Goal: Information Seeking & Learning: Learn about a topic

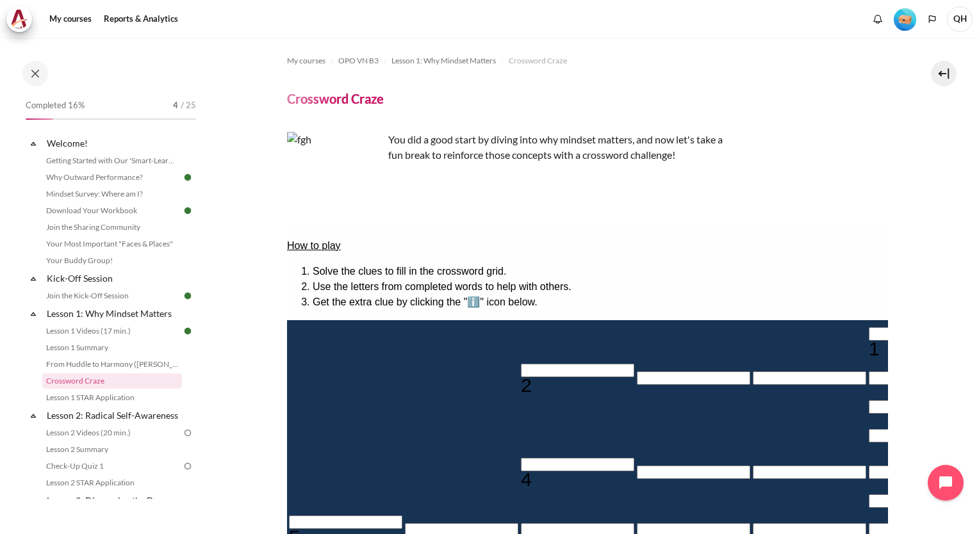
scroll to position [185, 0]
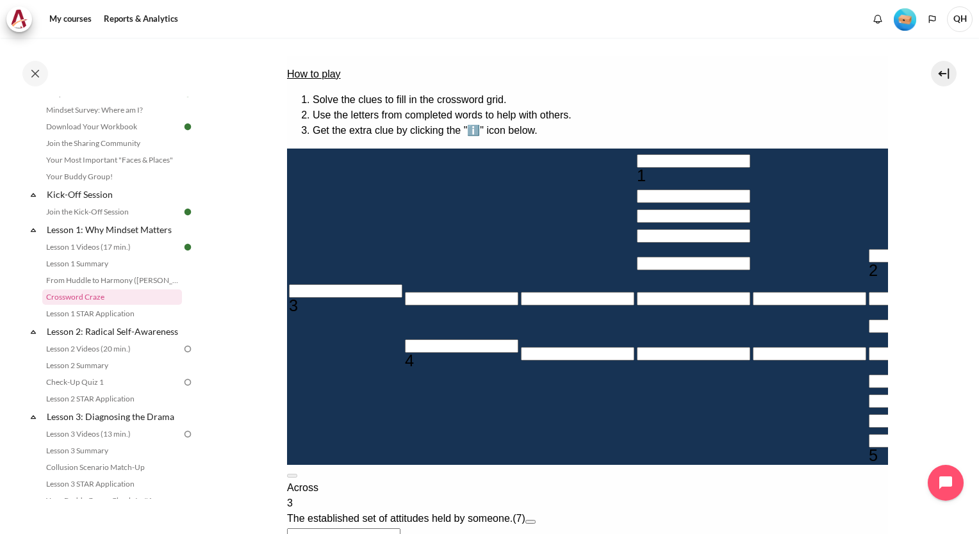
scroll to position [128, 0]
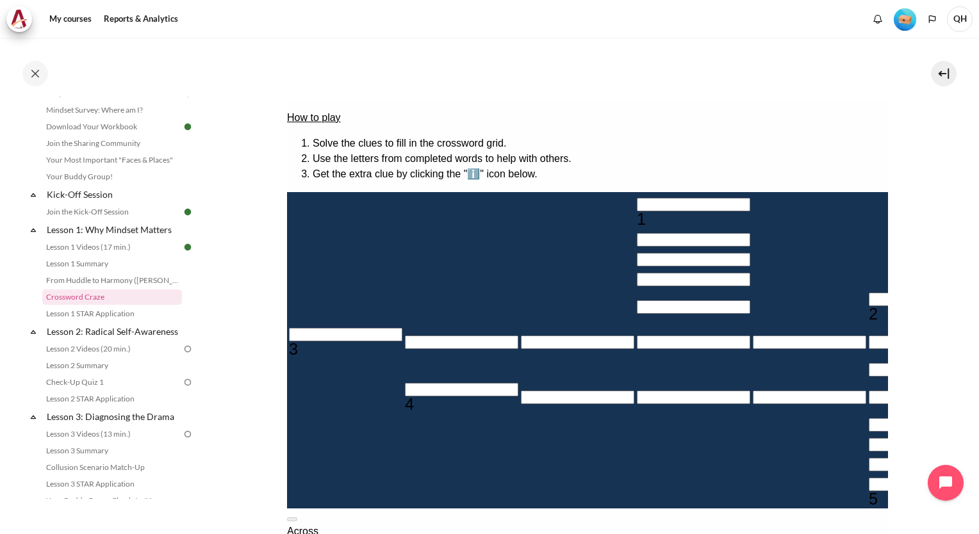
click at [297, 518] on button at bounding box center [291, 520] width 10 height 4
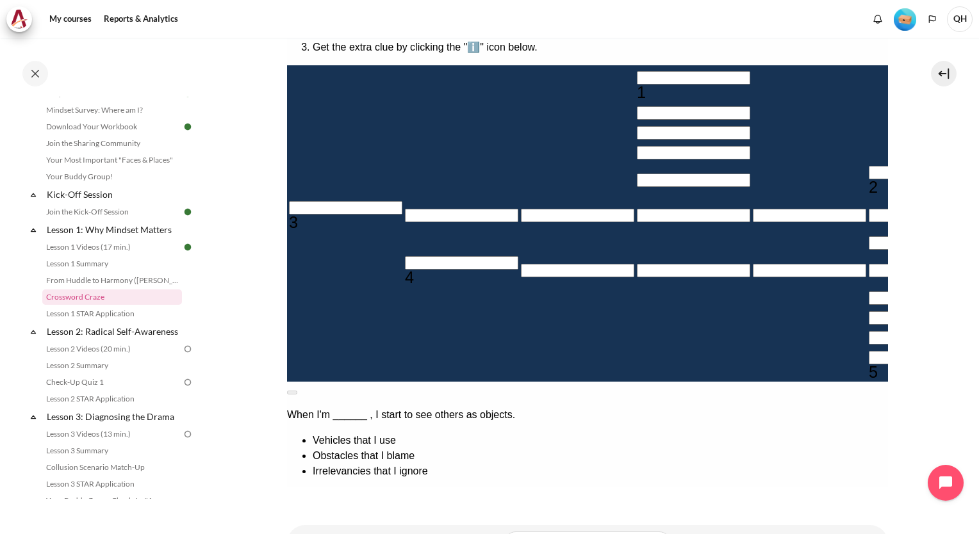
scroll to position [256, 0]
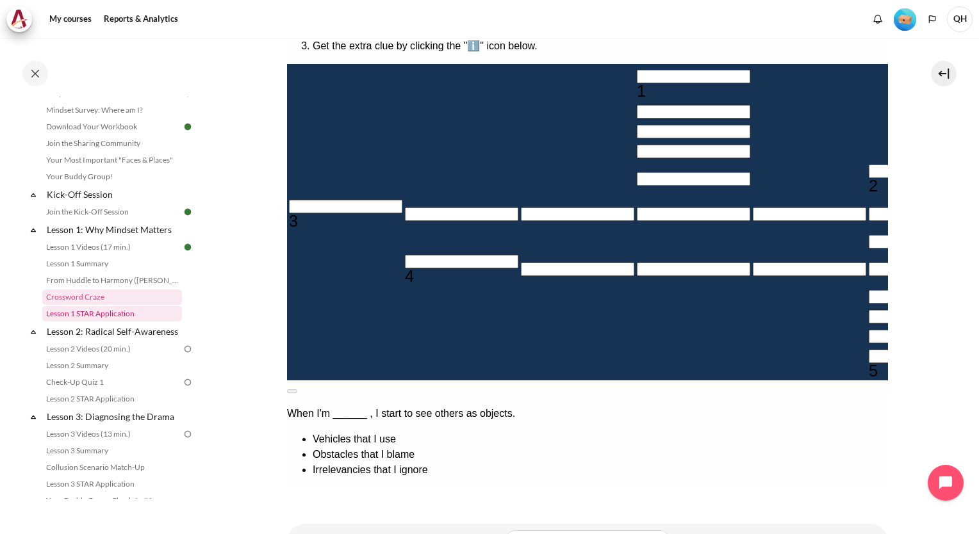
click at [108, 317] on link "Lesson 1 STAR Application" at bounding box center [112, 313] width 140 height 15
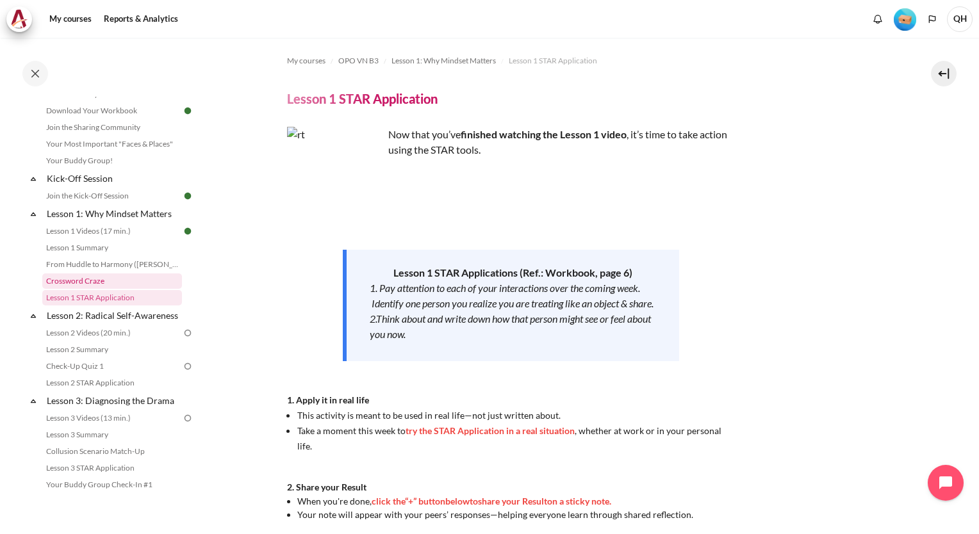
click at [83, 279] on link "Crossword Craze" at bounding box center [112, 281] width 140 height 15
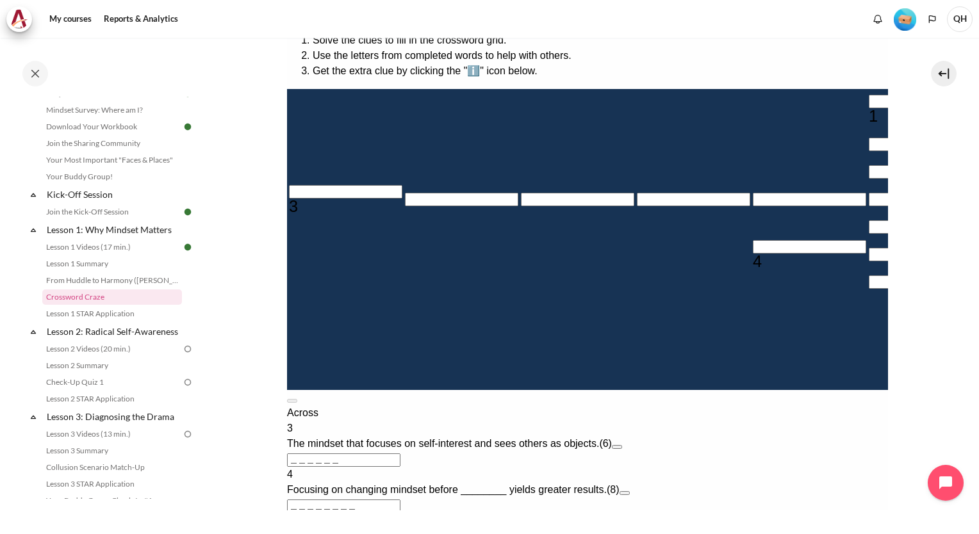
scroll to position [256, 0]
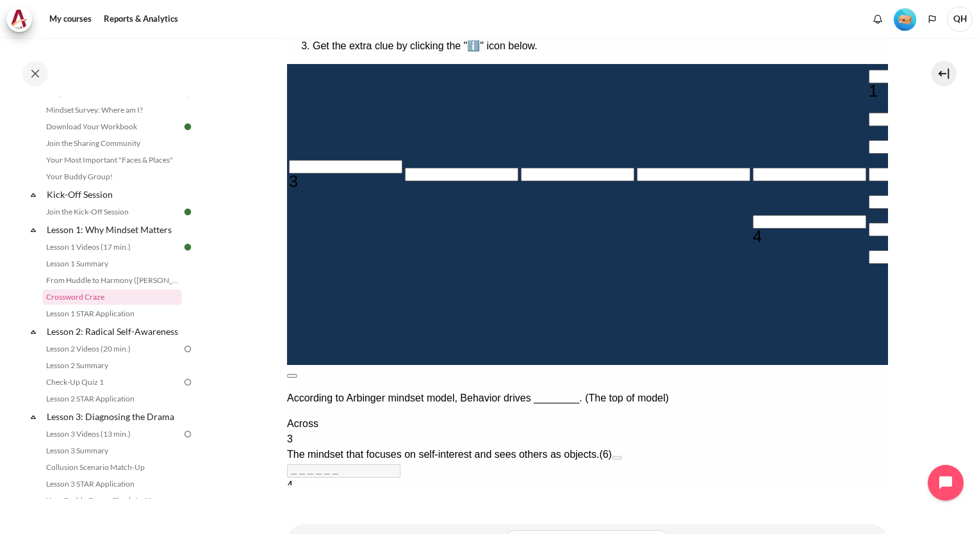
click at [297, 374] on button at bounding box center [291, 376] width 10 height 4
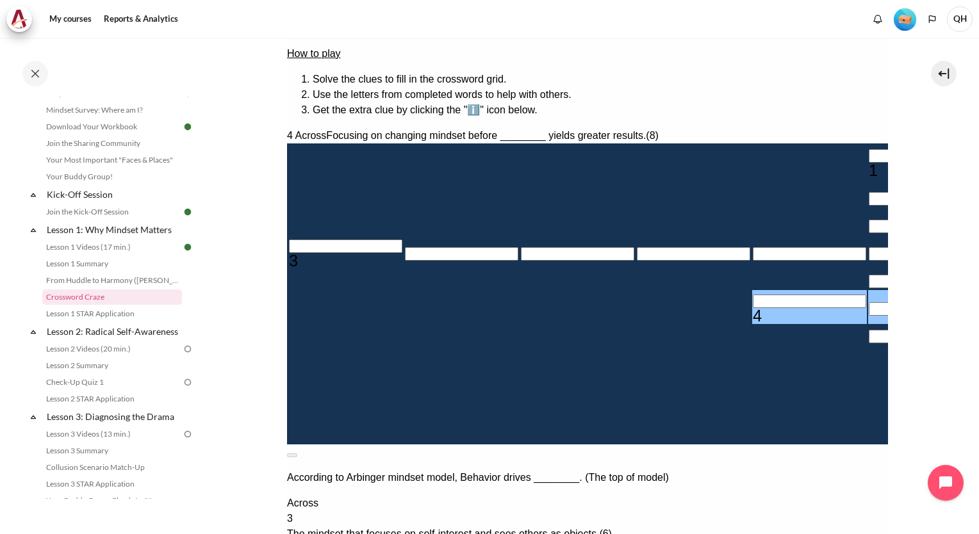
type input "＿＿＿＿＿＿＿R"
type input "R＿＿＿＿＿＿"
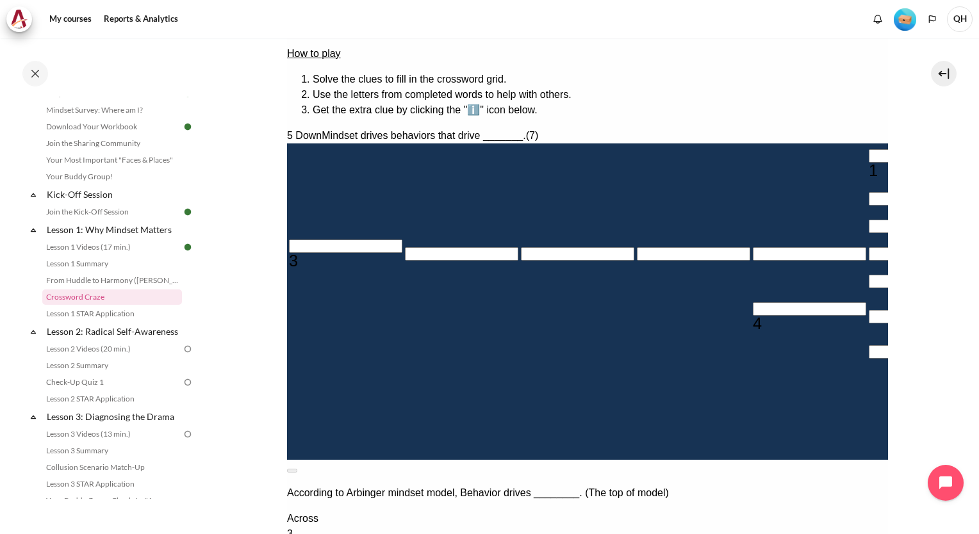
type input "RE＿＿＿＿＿"
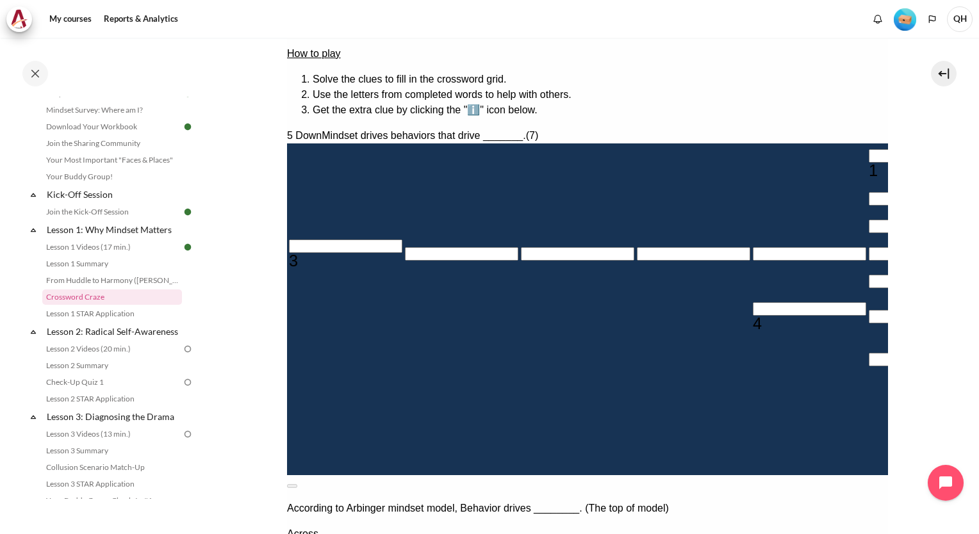
type input "RES＿＿＿＿"
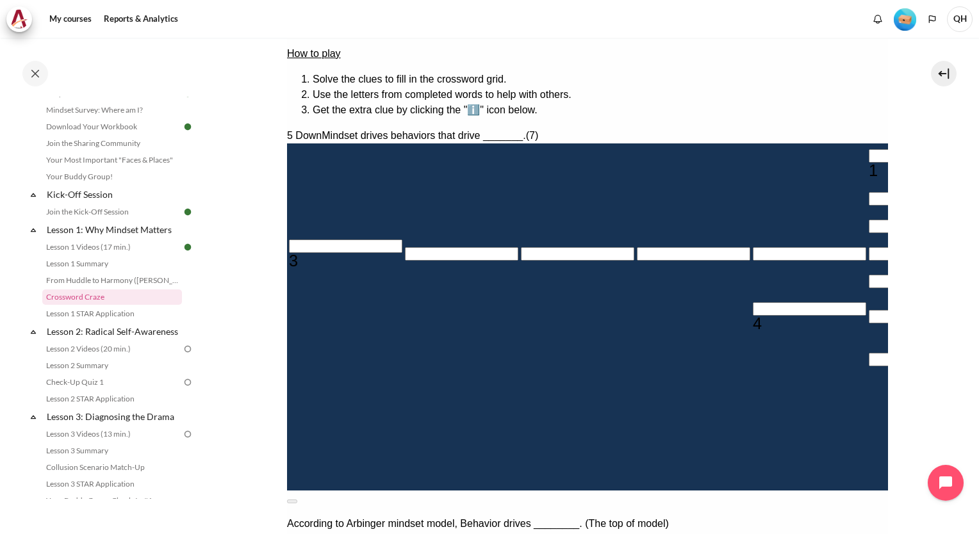
type input "RESU＿＿＿"
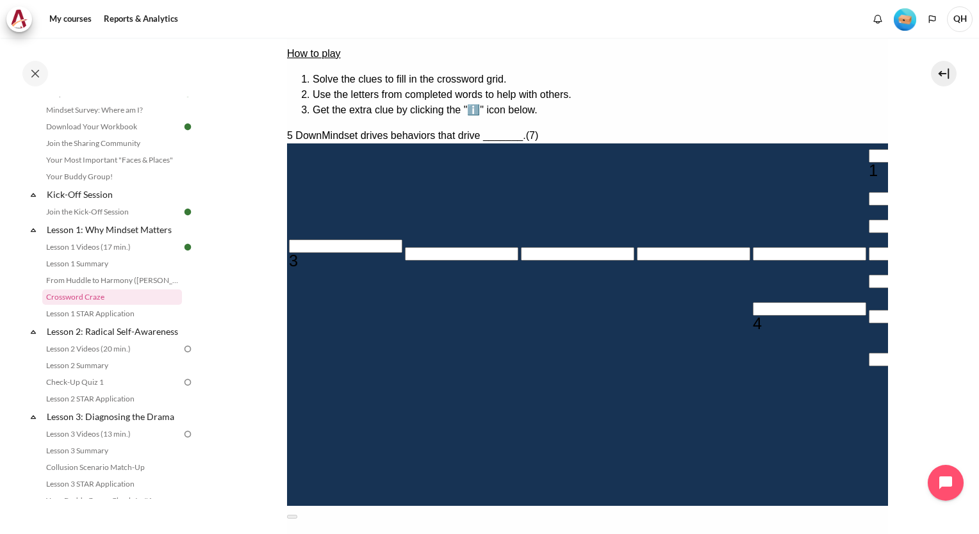
type input "RESUL＿＿"
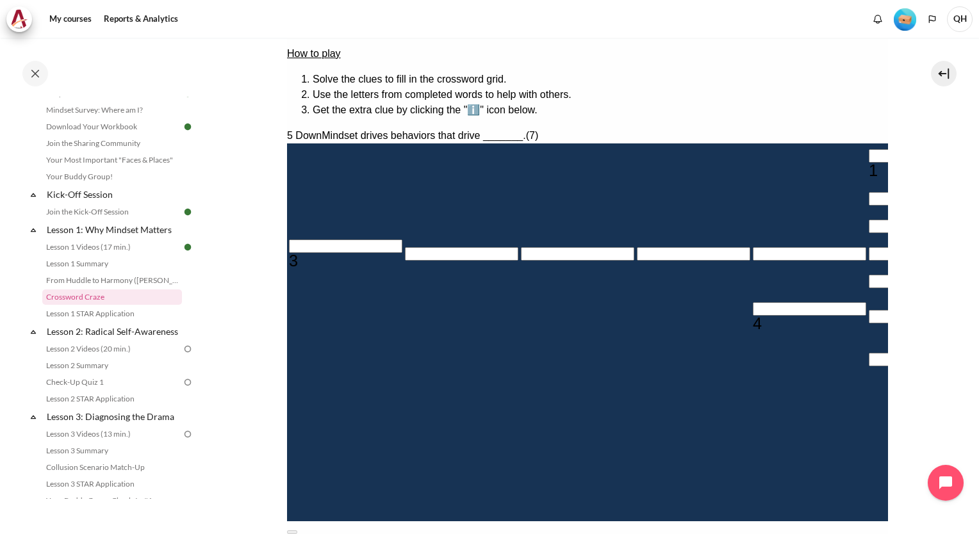
type input "RESULY＿"
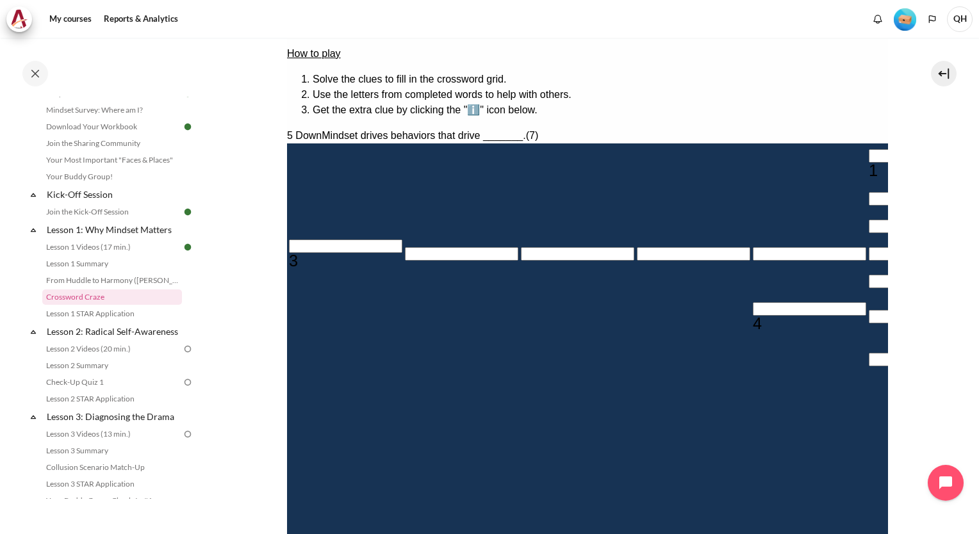
type input "RESULT＿"
type input "RESULTS"
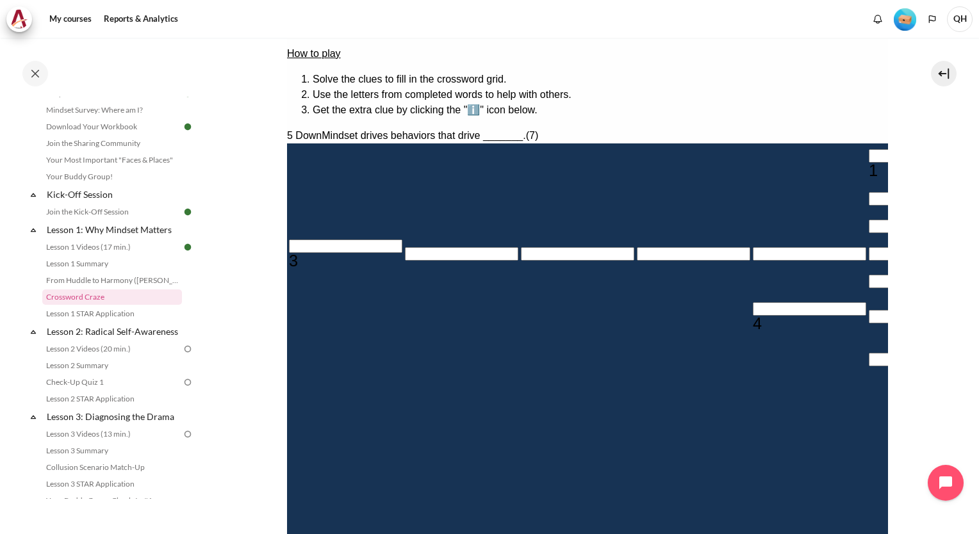
click at [752, 302] on input "Row 6, Column 5. 4 Across. Focusing on changing mindset before ________ yields …" at bounding box center [808, 308] width 113 height 13
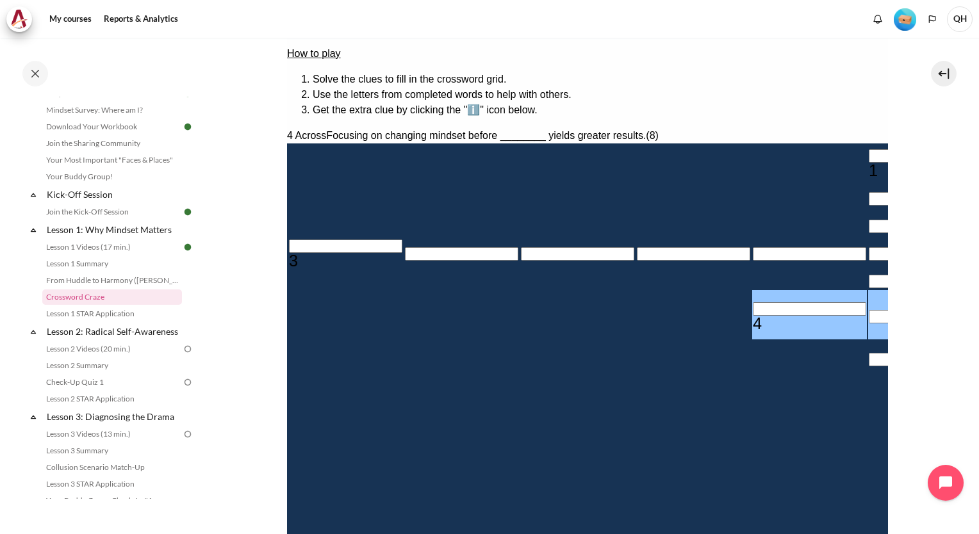
type input "B＿＿＿＿＿＿R"
type input "BE＿＿＿＿＿R"
type input "＿＿＿＿＿E＿"
type input "BEH＿＿＿＿R"
type input "BEHA＿＿＿R"
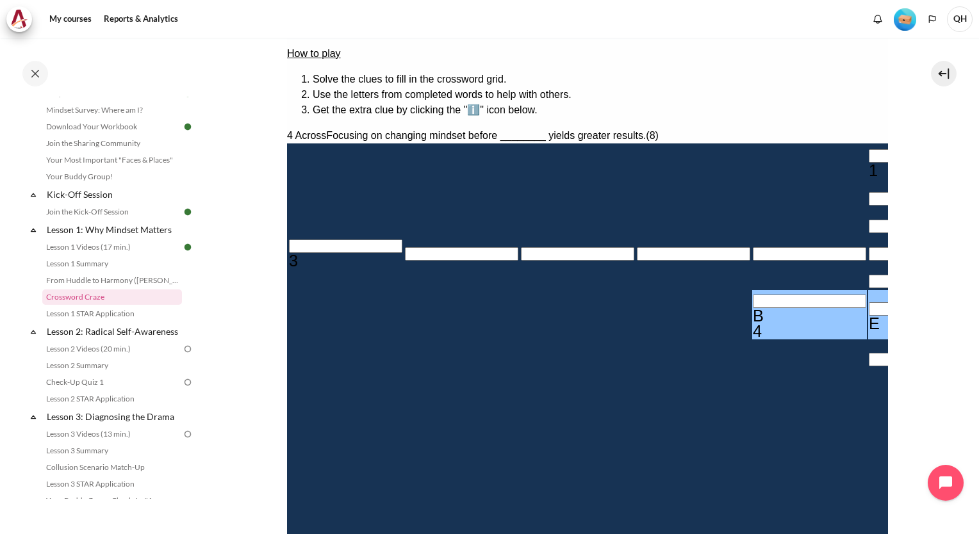
type input "＿＿＿＿A＿＿"
type input "BEHAV＿＿R"
type input "BEHAVI＿R"
type input "BEHAVIOR"
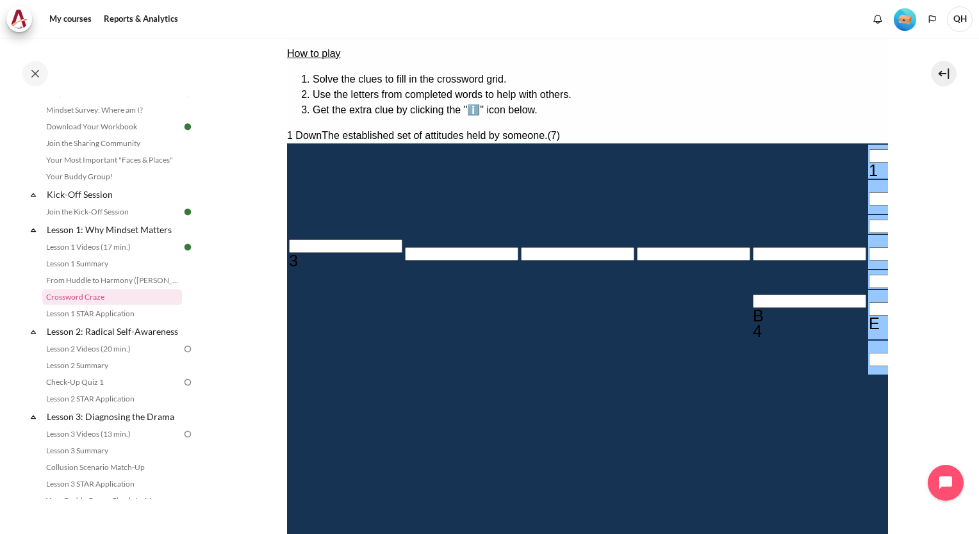
click at [868, 149] on input "Row 1, Column 6. 1 Down. The established set of attitudes held by someone., Let…" at bounding box center [924, 155] width 113 height 13
type input "M＿＿＿＿E＿"
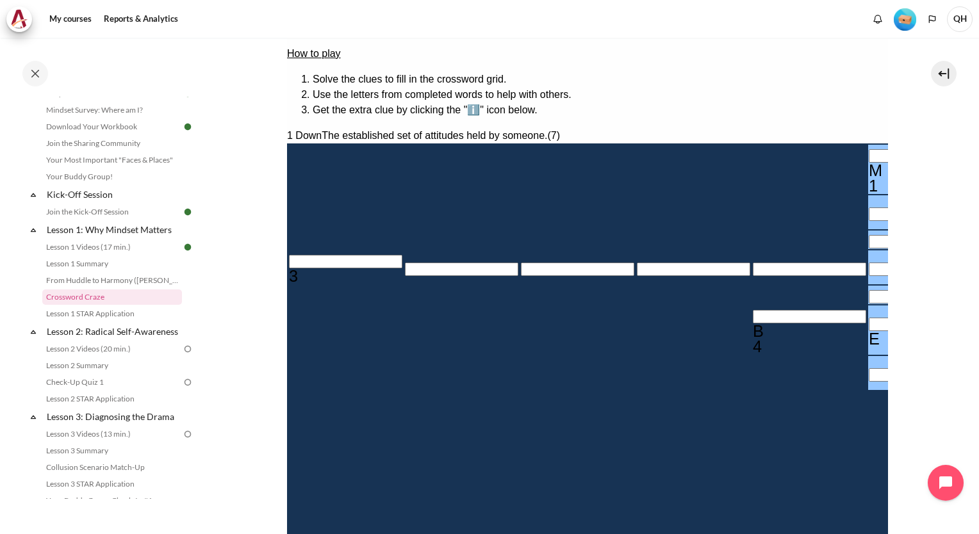
type input "MI＿＿＿E＿"
type input "MIN＿＿E＿"
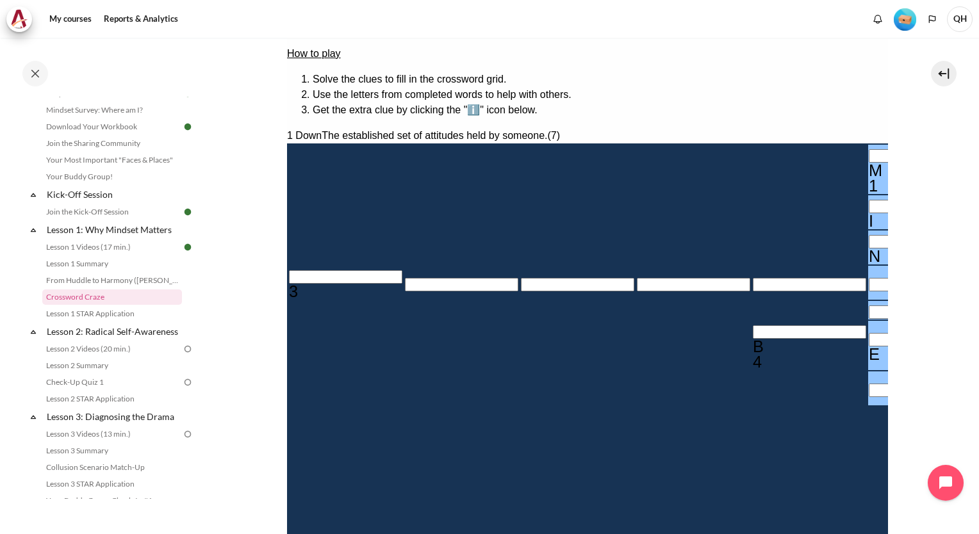
type input "＿＿＿＿＿D"
type input "MIND＿E＿"
type input "MINDSE＿"
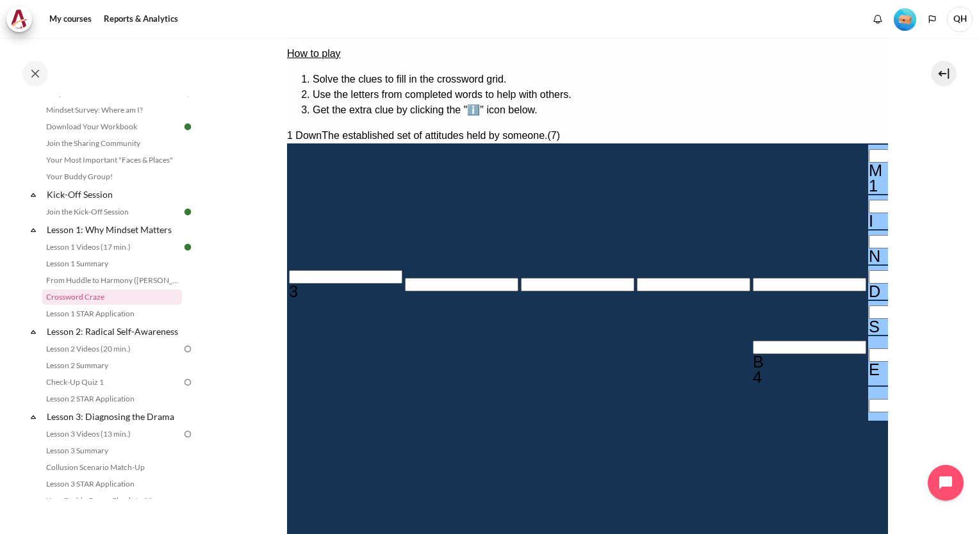
type input "MINDSET"
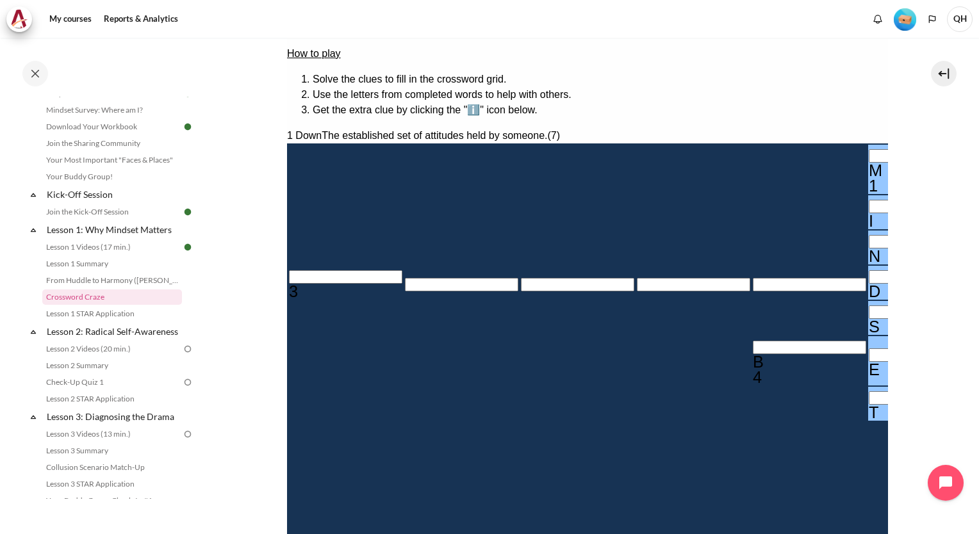
click at [304, 270] on input "Crossword grid. Use arrow keys to navigate and the keyboard to enter characters…" at bounding box center [344, 276] width 113 height 13
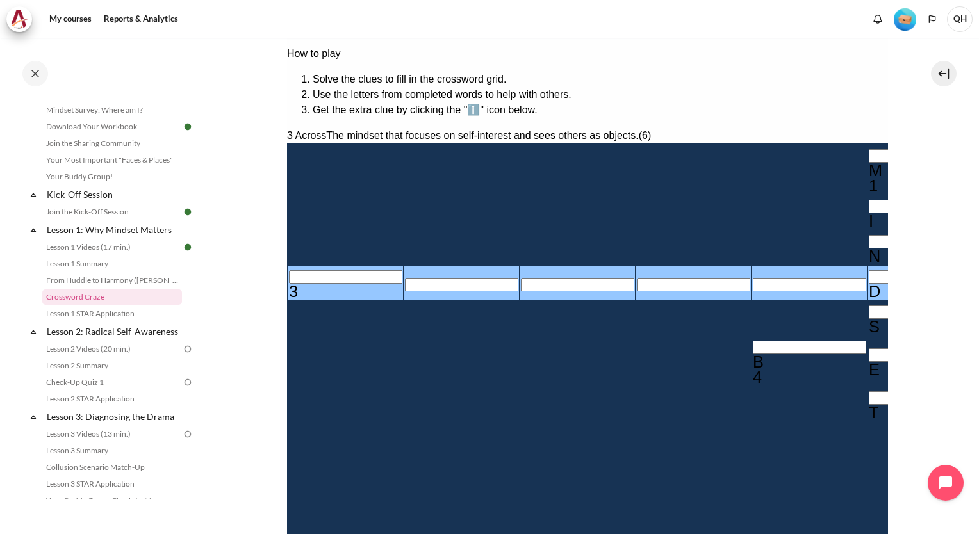
type input "O＿＿＿＿D"
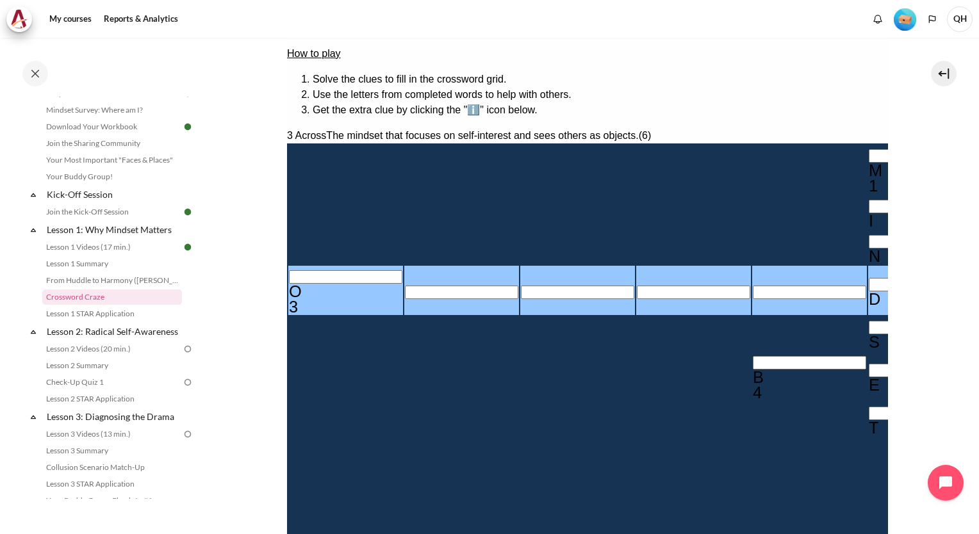
type input "OU＿＿＿D"
type input "OUT＿＿D"
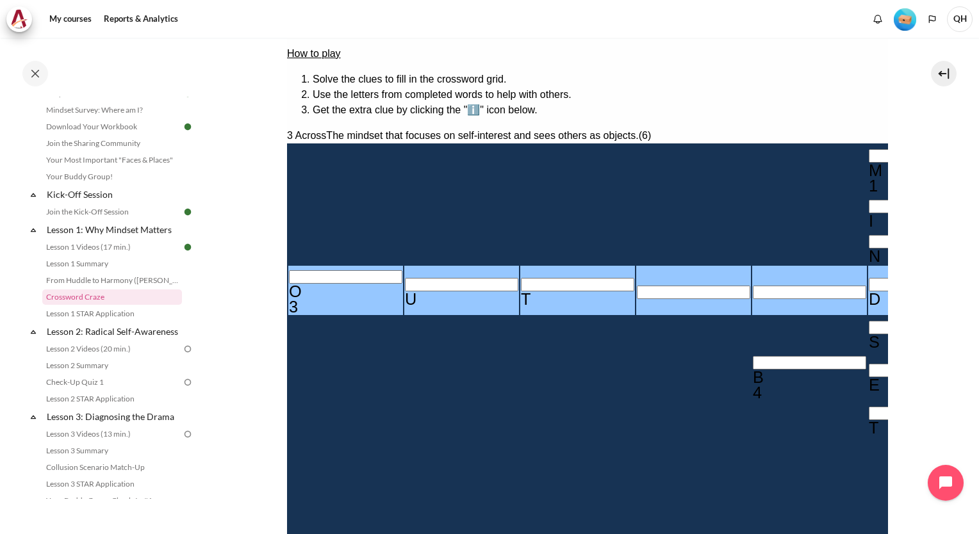
type input "OUTW＿D"
type input "IUTW＿D"
type input "INTW＿D"
type input "INWW＿D"
type input "INWA＿D"
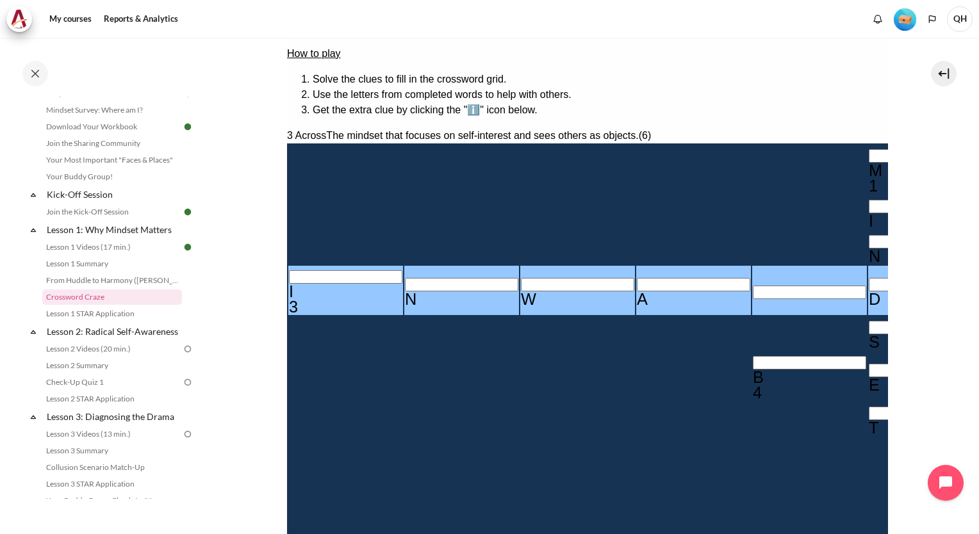
type input "INWARD"
click at [916, 176] on section "My courses OPO VN B3 Lesson 1: Why Mindset Matters Crossword Craze Crossword Cr…" at bounding box center [587, 235] width 764 height 778
click at [909, 293] on section "My courses OPO VN B3 Lesson 1: Why Mindset Matters Crossword Craze Crossword Cr…" at bounding box center [587, 235] width 764 height 778
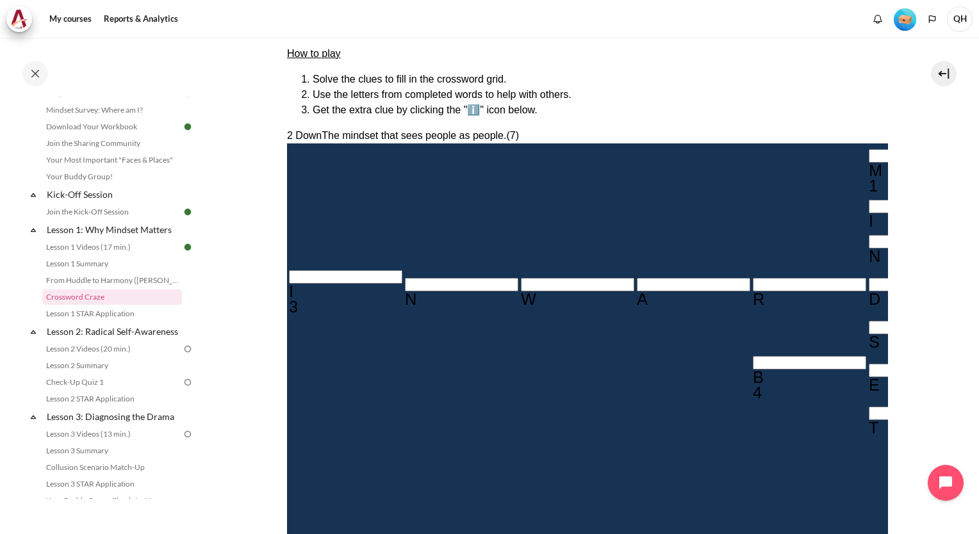
type input "O＿＿＿A＿＿"
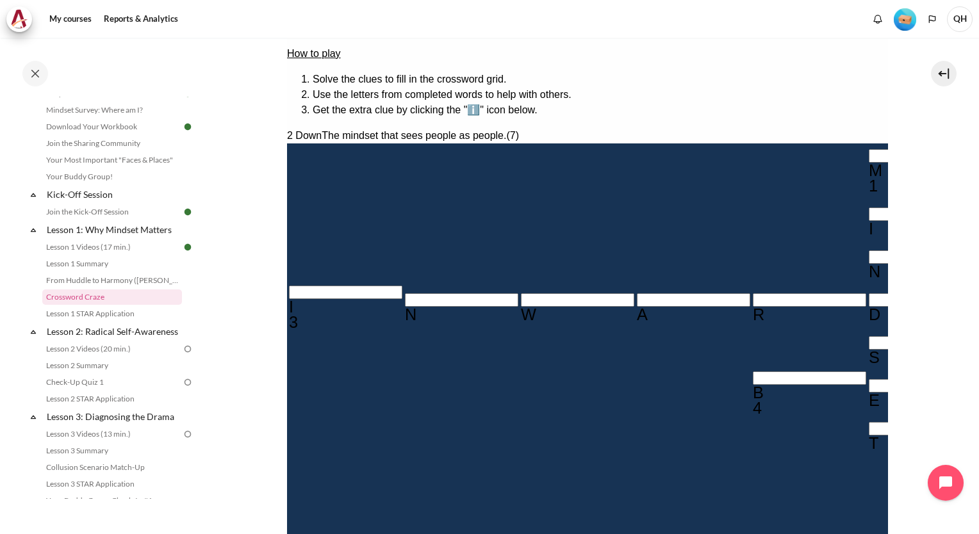
type input "OU＿＿A＿＿"
type input "OUT＿A＿＿"
type input "OUTWA＿＿"
type input "OUTWAR＿"
type input "OUTWARD"
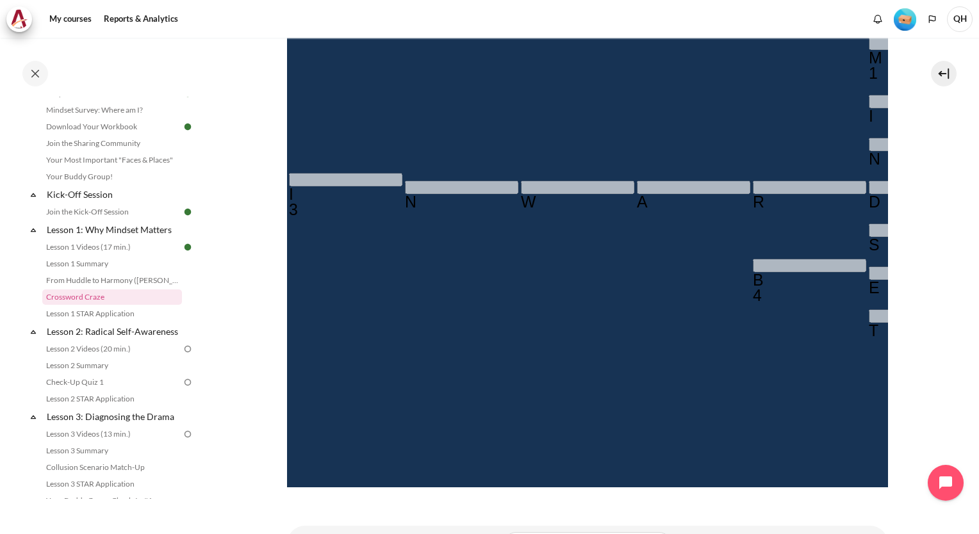
scroll to position [349, 0]
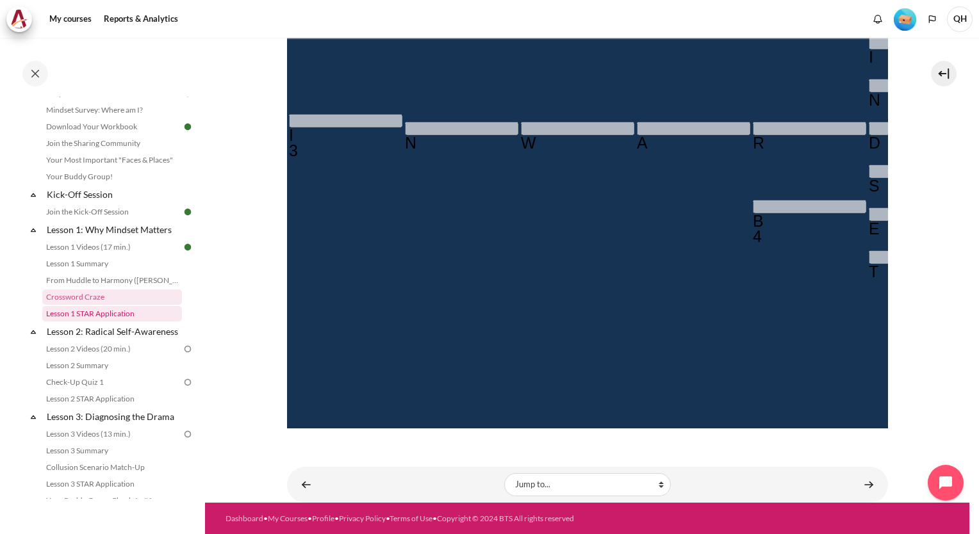
click at [95, 317] on link "Lesson 1 STAR Application" at bounding box center [112, 313] width 140 height 15
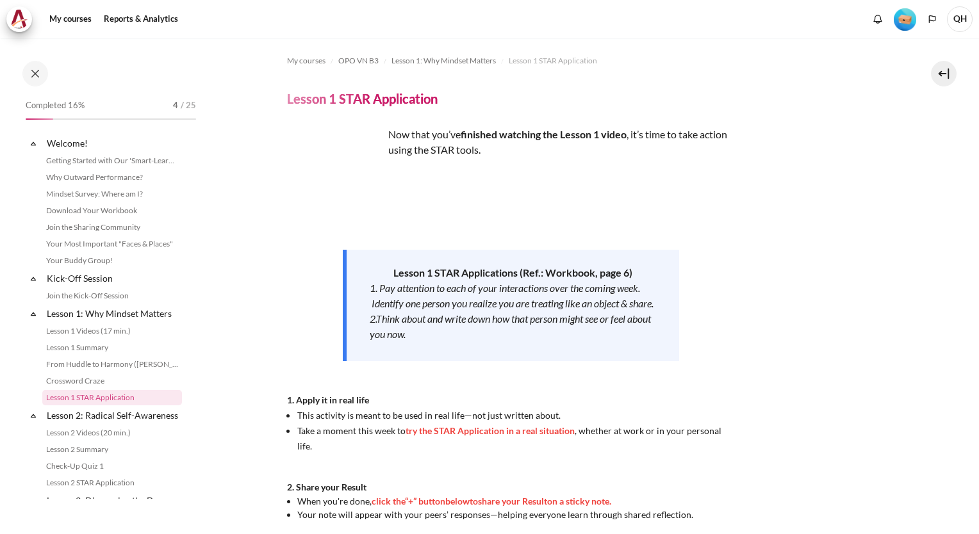
scroll to position [100, 0]
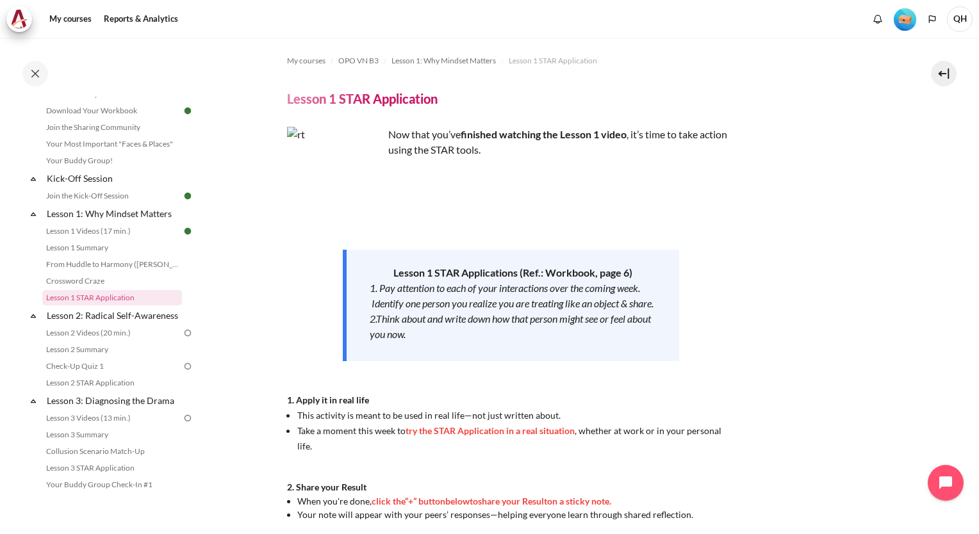
click at [329, 172] on img "Content" at bounding box center [335, 175] width 96 height 96
click at [358, 197] on img "Content" at bounding box center [335, 175] width 96 height 96
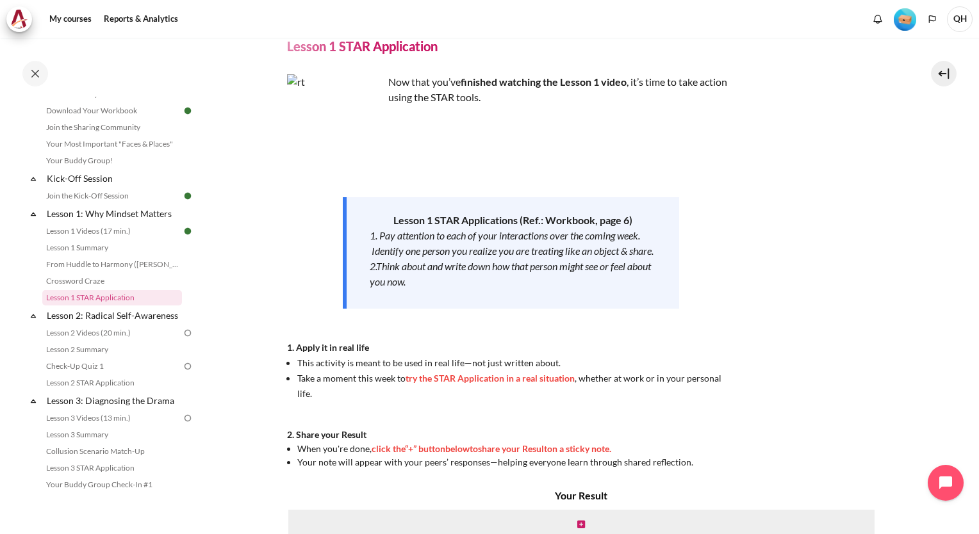
scroll to position [162, 0]
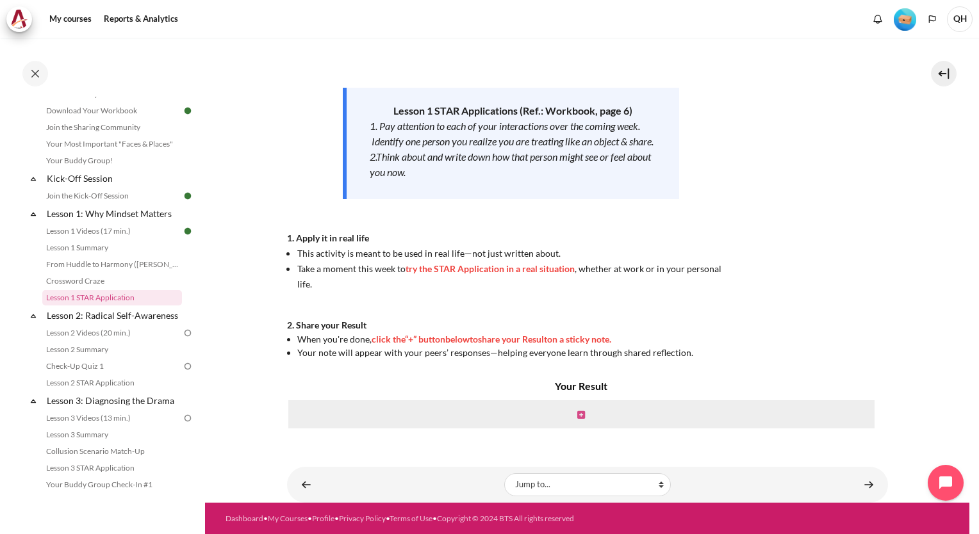
click at [579, 415] on icon "Content" at bounding box center [581, 415] width 8 height 9
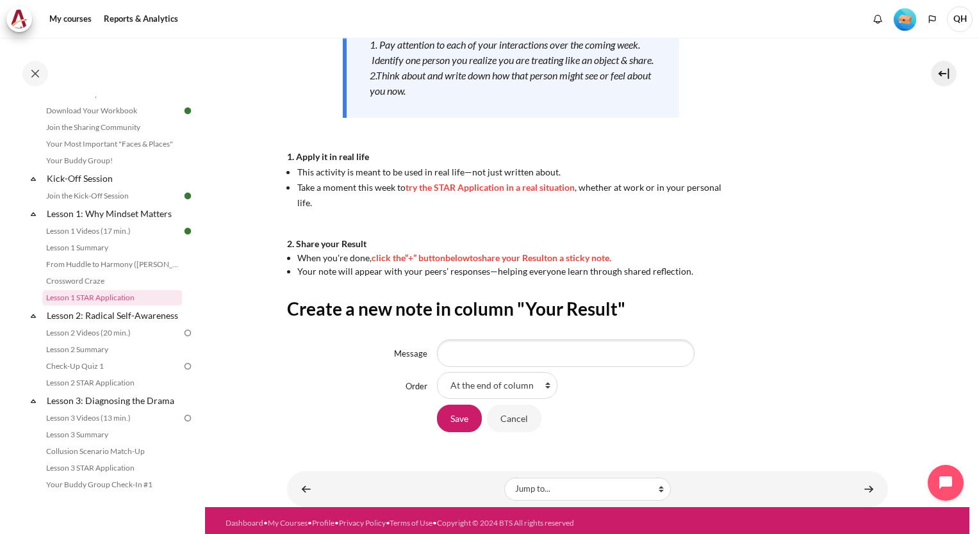
scroll to position [249, 0]
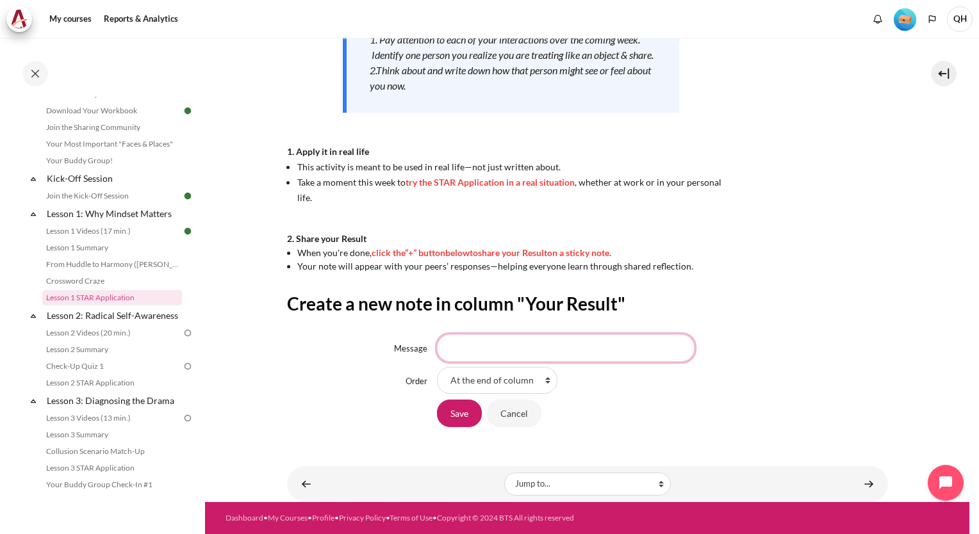
click at [591, 352] on input "Message" at bounding box center [566, 347] width 258 height 27
click at [104, 318] on link "Lesson 2: Radical Self-Awareness" at bounding box center [113, 315] width 137 height 17
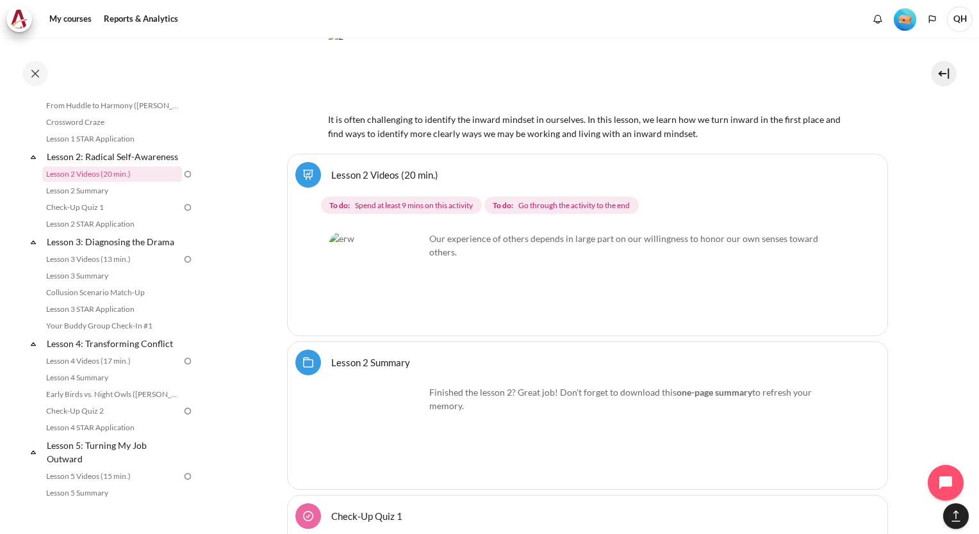
scroll to position [1844, 0]
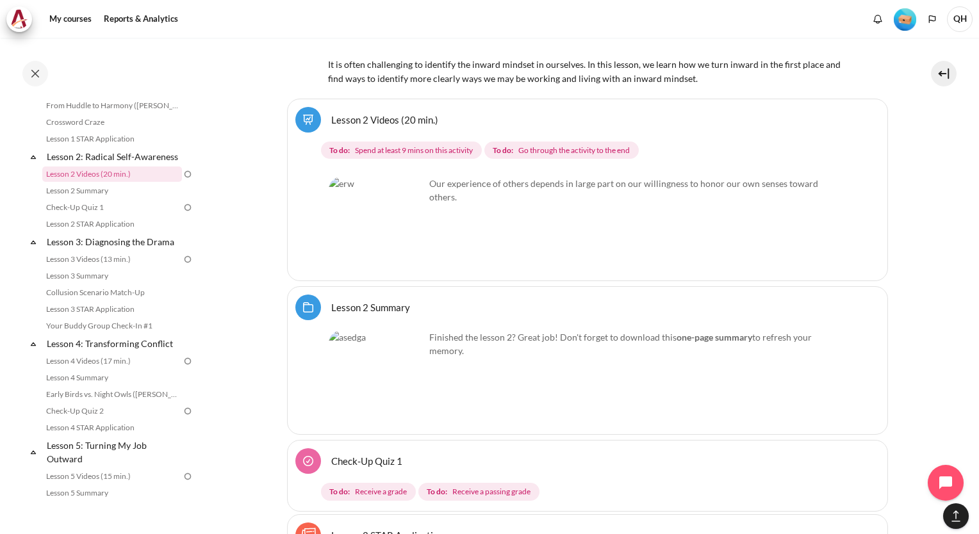
scroll to position [1908, 0]
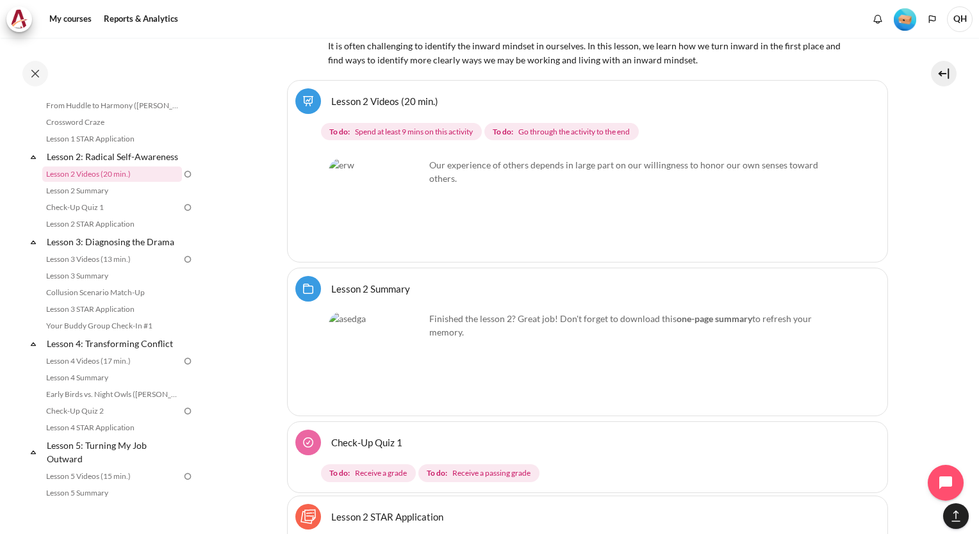
click at [368, 181] on img "Content" at bounding box center [377, 206] width 96 height 96
click at [406, 202] on img "Content" at bounding box center [377, 206] width 96 height 96
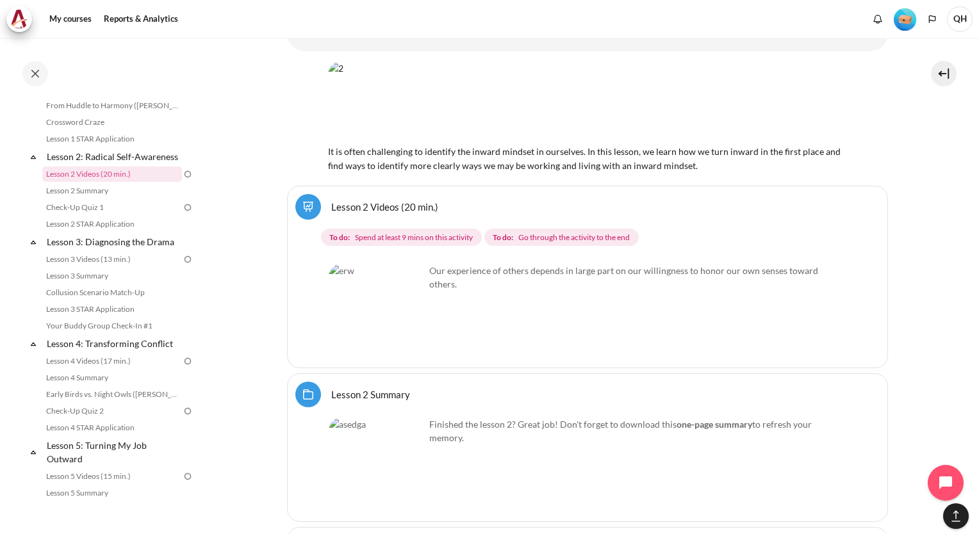
scroll to position [1780, 0]
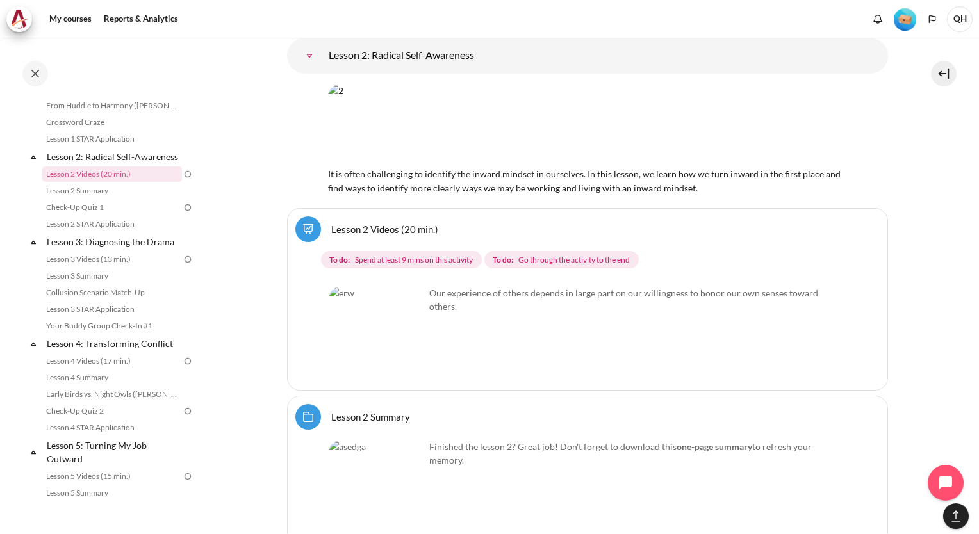
click at [404, 329] on img "Content" at bounding box center [377, 334] width 96 height 96
click at [568, 98] on img "Content" at bounding box center [587, 124] width 519 height 81
click at [409, 329] on img "Content" at bounding box center [377, 334] width 96 height 96
click at [355, 304] on img "Content" at bounding box center [377, 334] width 96 height 96
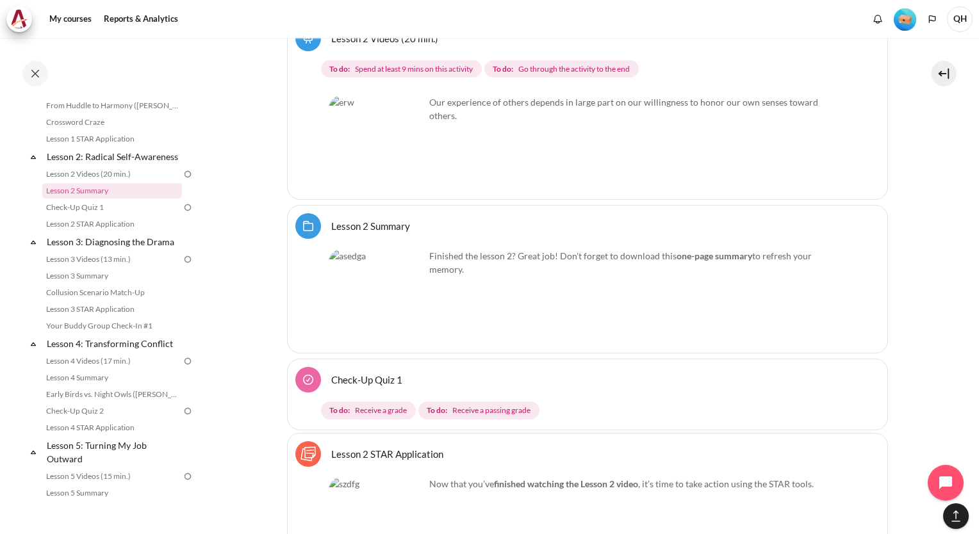
scroll to position [1972, 0]
click at [405, 140] on img "Content" at bounding box center [377, 142] width 96 height 96
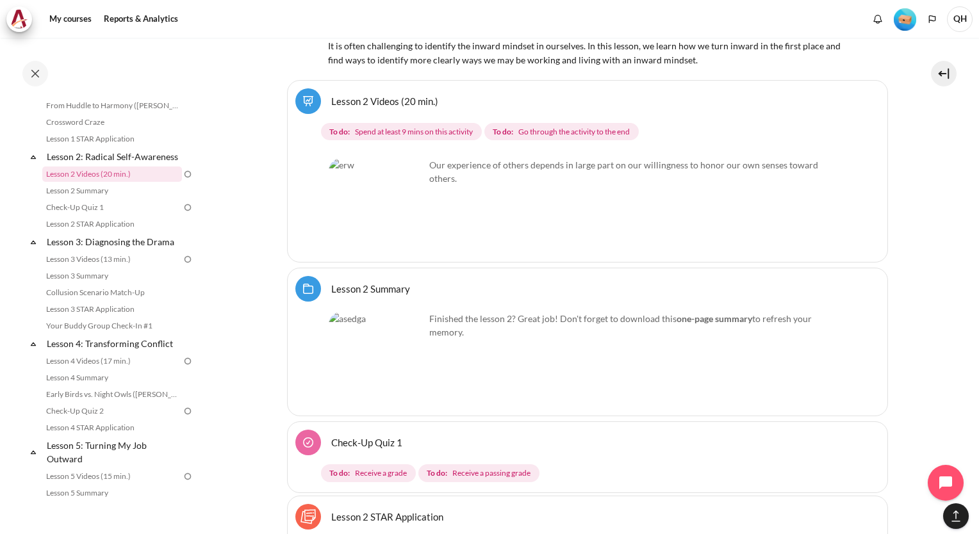
click at [331, 95] on link "Lesson 2 Videos (20 min.)" at bounding box center [384, 101] width 107 height 12
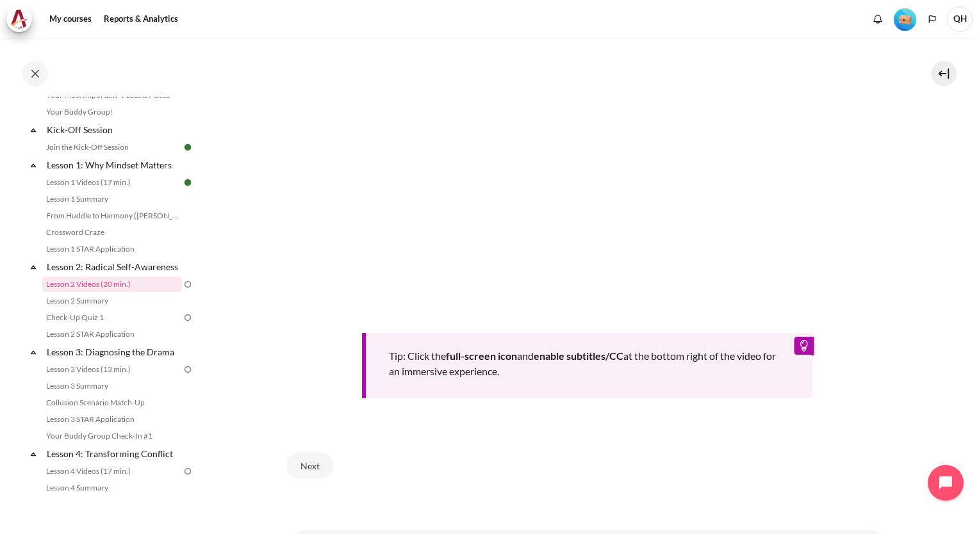
scroll to position [444, 0]
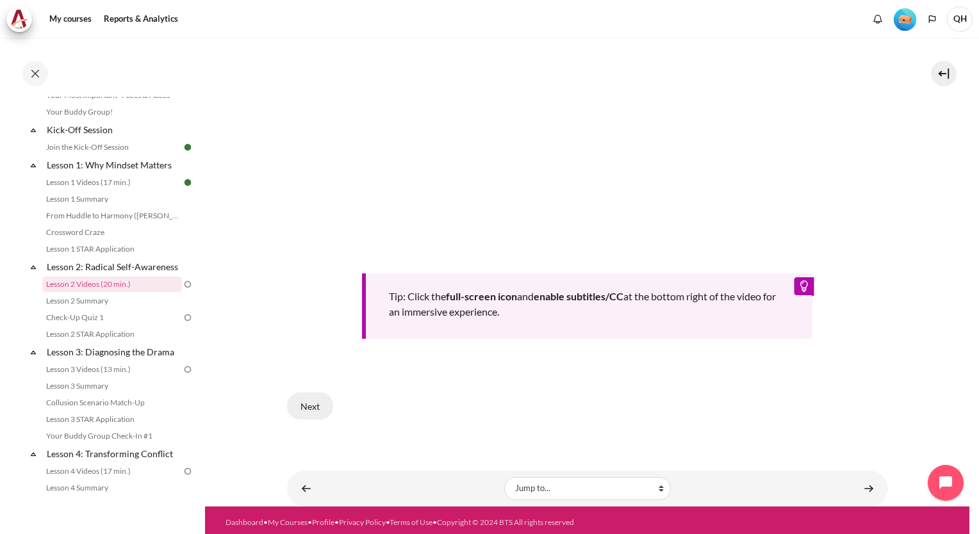
click at [313, 403] on button "Next" at bounding box center [310, 406] width 46 height 27
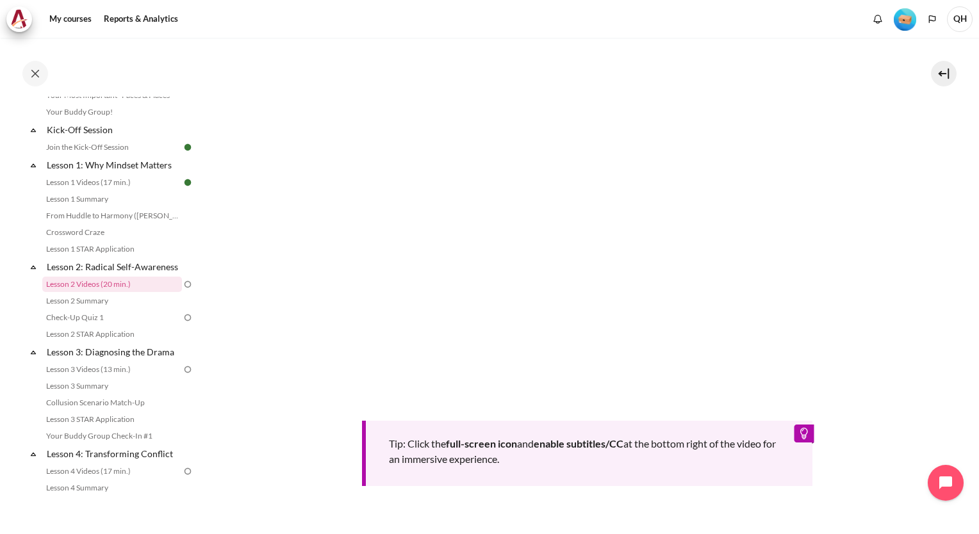
scroll to position [320, 0]
